Goal: Task Accomplishment & Management: Manage account settings

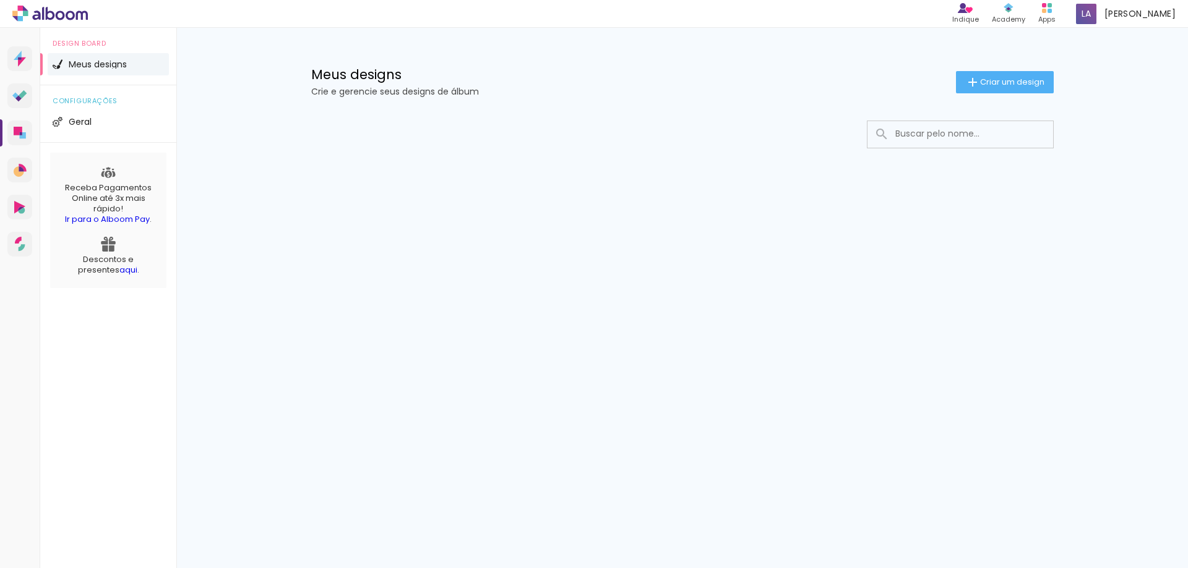
click at [83, 62] on span "Meus designs" at bounding box center [98, 64] width 58 height 9
click at [69, 122] on span "Geral" at bounding box center [80, 122] width 23 height 9
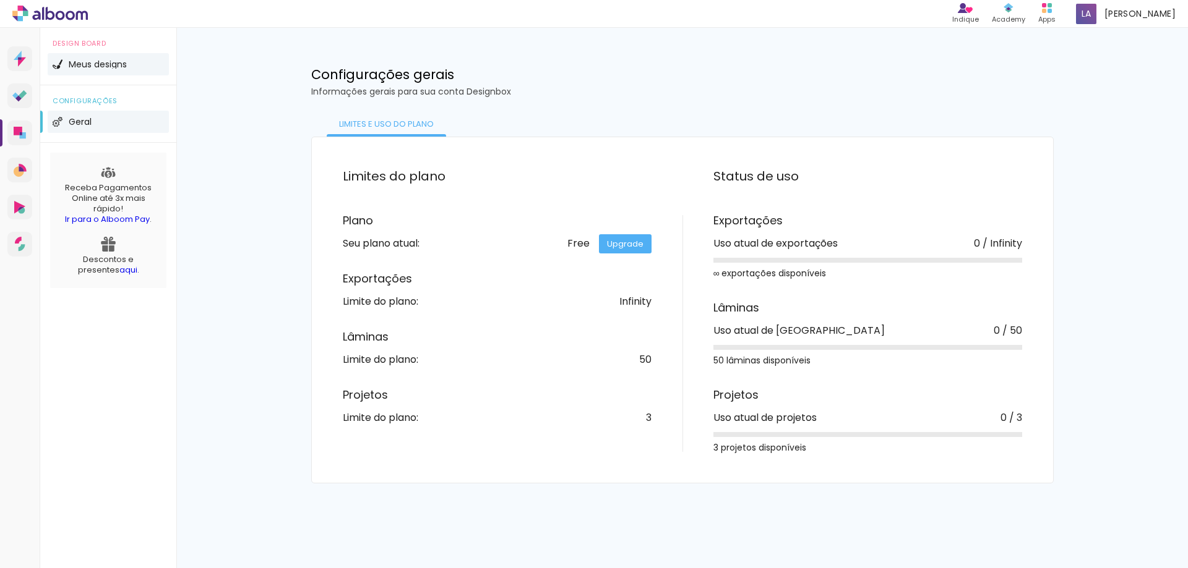
click at [96, 65] on span "Meus designs" at bounding box center [98, 64] width 58 height 9
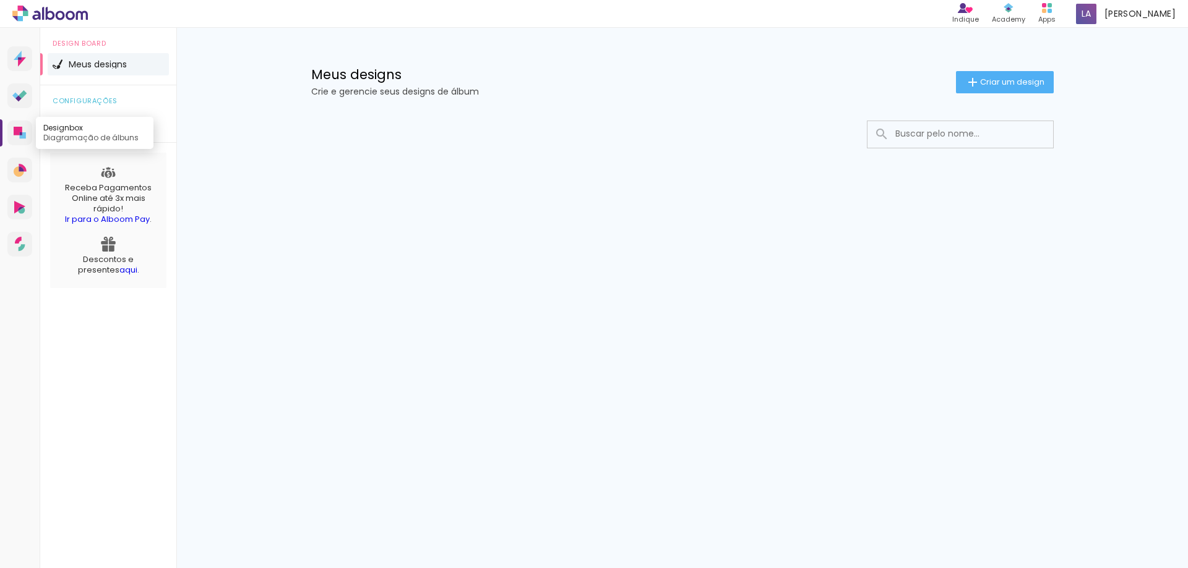
click at [21, 132] on icon at bounding box center [18, 131] width 9 height 9
click at [1134, 11] on span "[PERSON_NAME]" at bounding box center [1139, 13] width 71 height 13
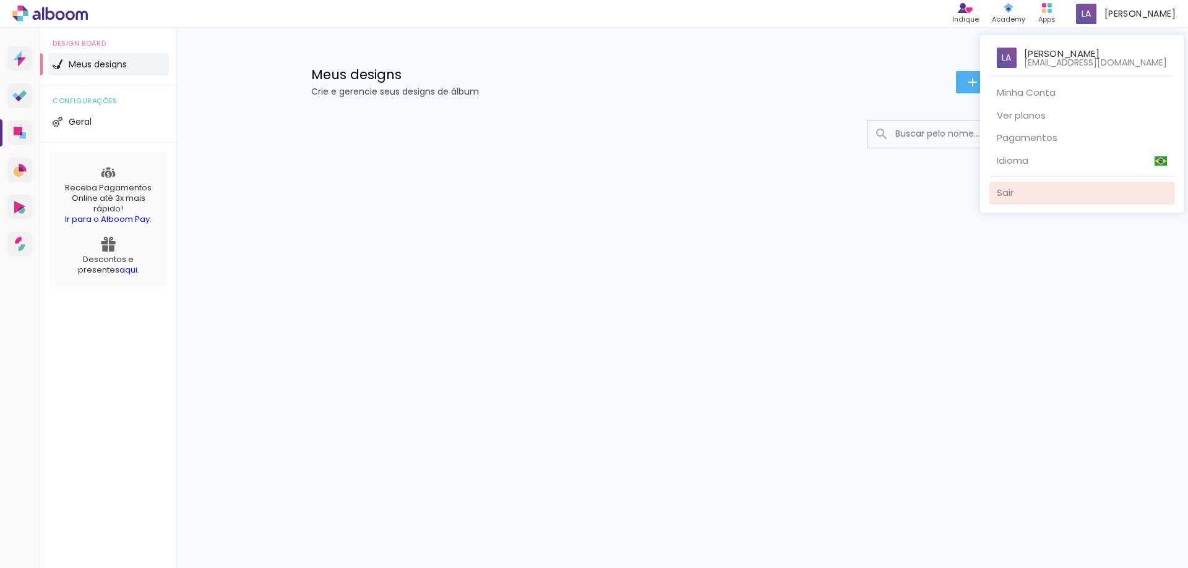
click at [1021, 189] on link "Sair" at bounding box center [1081, 193] width 185 height 23
